Goal: Use online tool/utility: Use online tool/utility

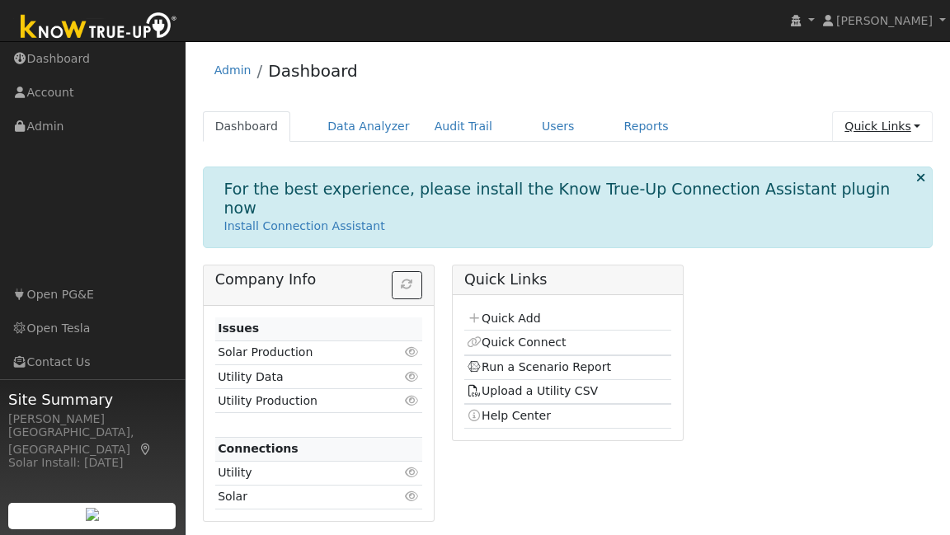
click at [896, 134] on link "Quick Links" at bounding box center [882, 126] width 101 height 31
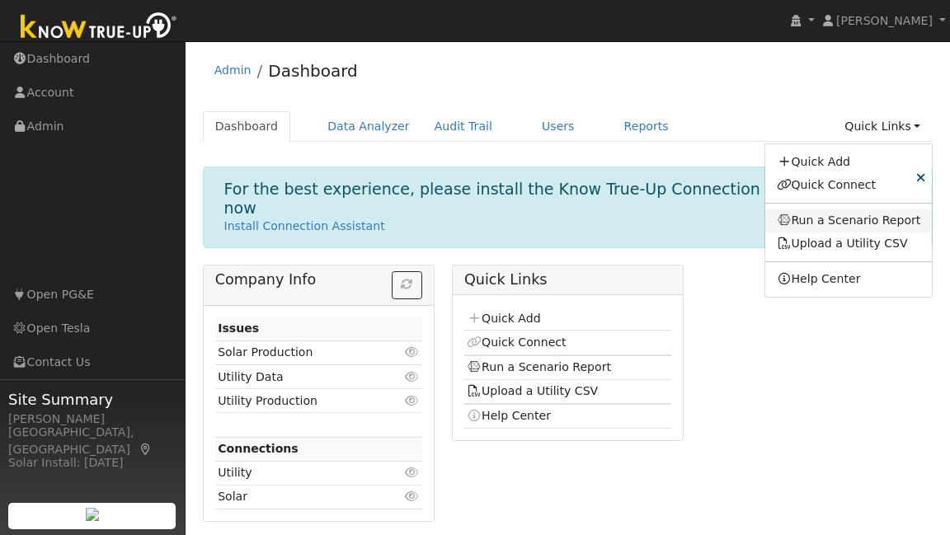
click at [878, 220] on link "Run a Scenario Report" at bounding box center [848, 220] width 167 height 23
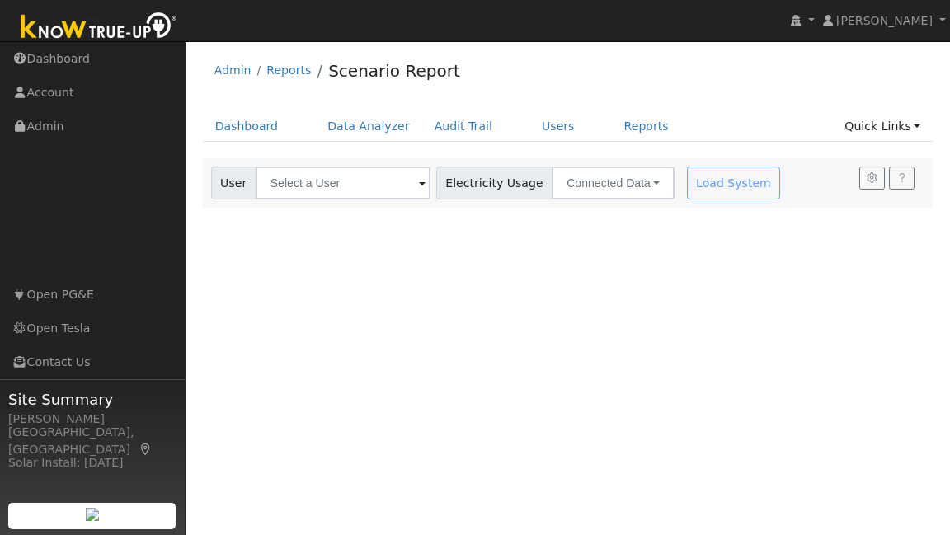
click at [419, 181] on span at bounding box center [422, 184] width 7 height 19
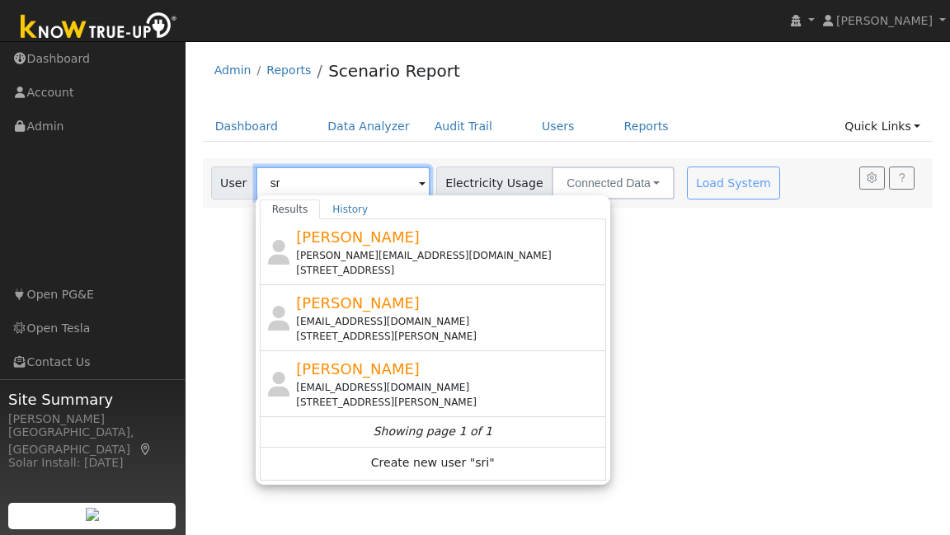
type input "s"
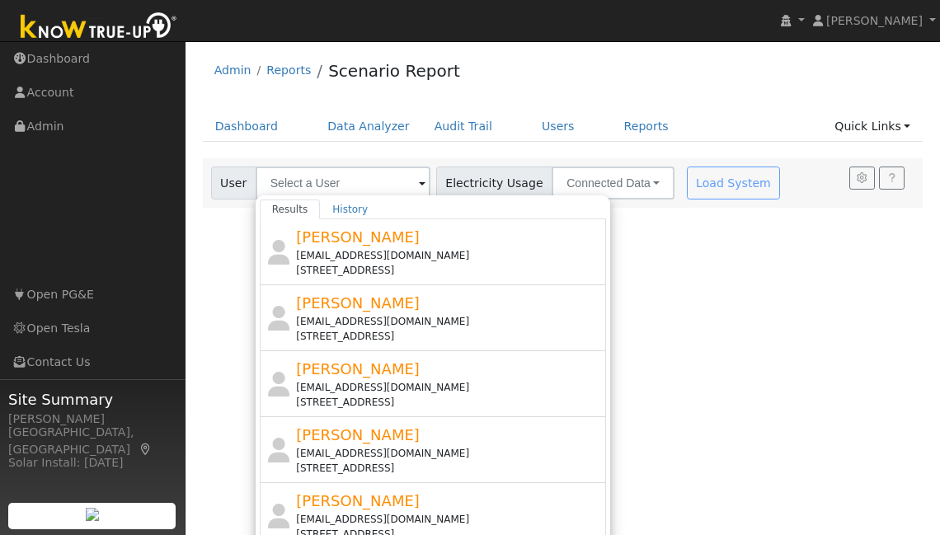
click at [226, 316] on div "User Profile First name Last name Email Email Notifications No Emails No Emails…" at bounding box center [563, 288] width 754 height 494
